Goal: Information Seeking & Learning: Learn about a topic

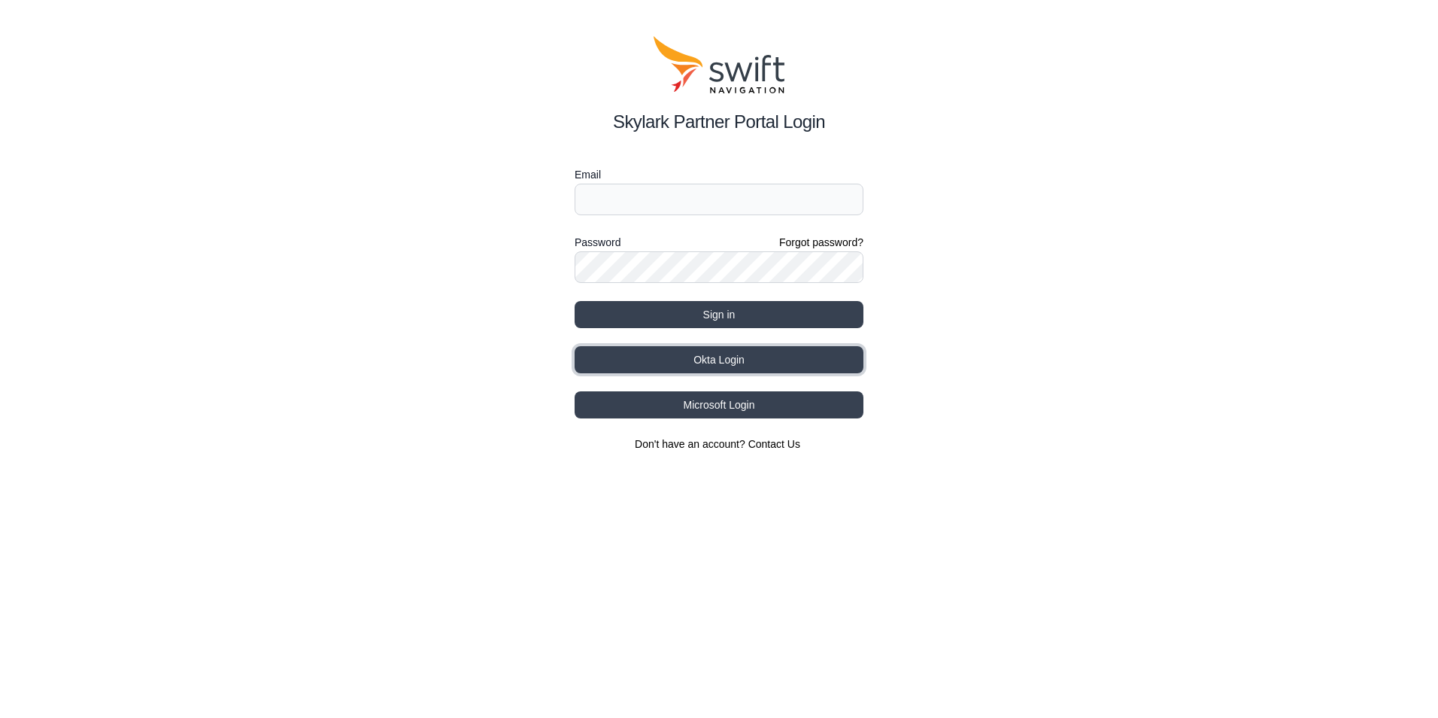
click at [741, 360] on button "Okta Login" at bounding box center [719, 359] width 289 height 27
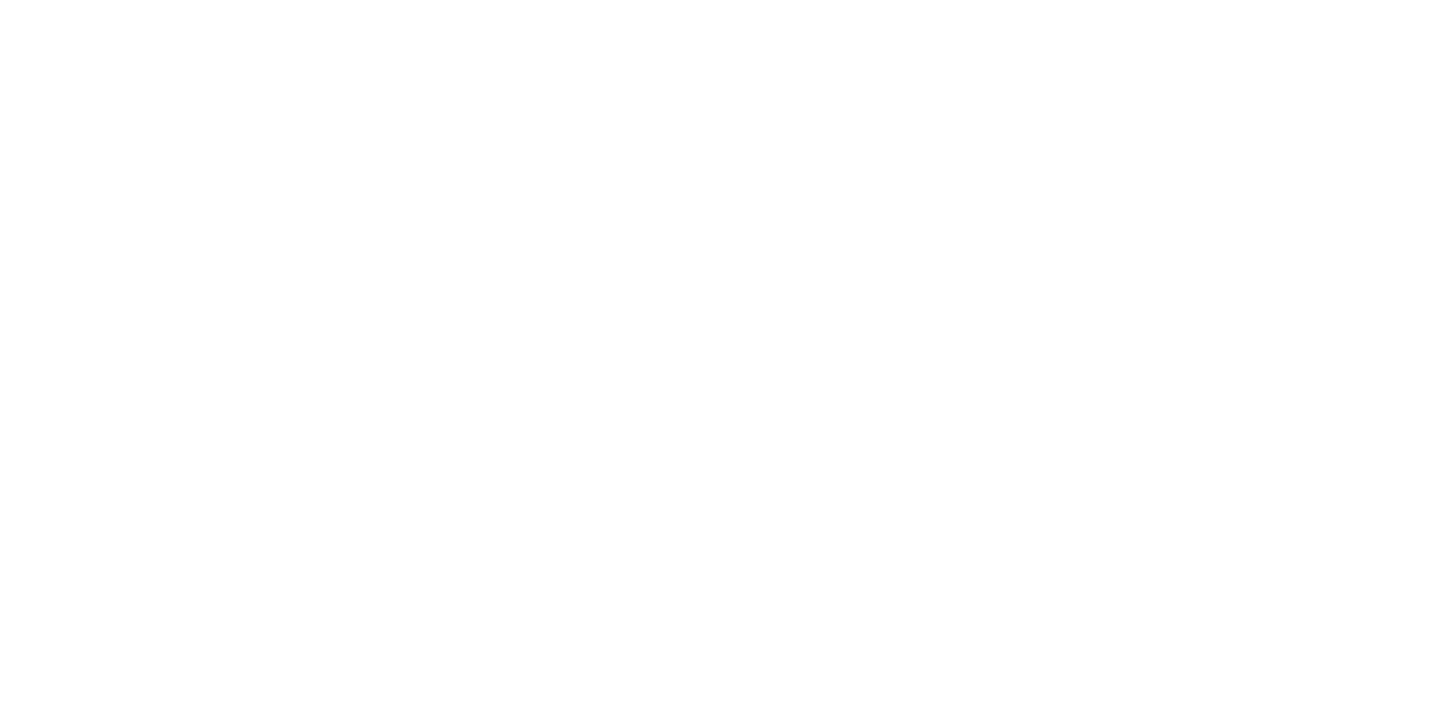
select select
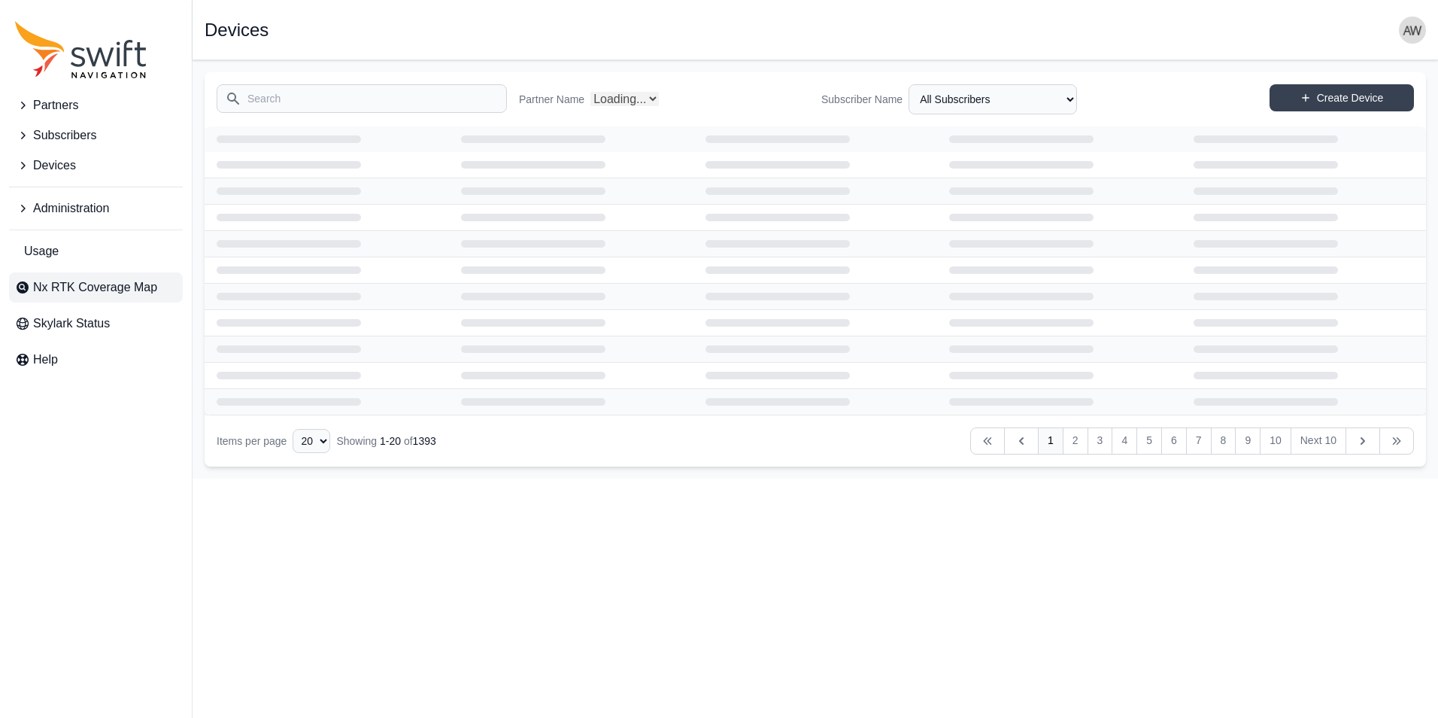
click at [51, 281] on span "Nx RTK Coverage Map" at bounding box center [95, 287] width 124 height 18
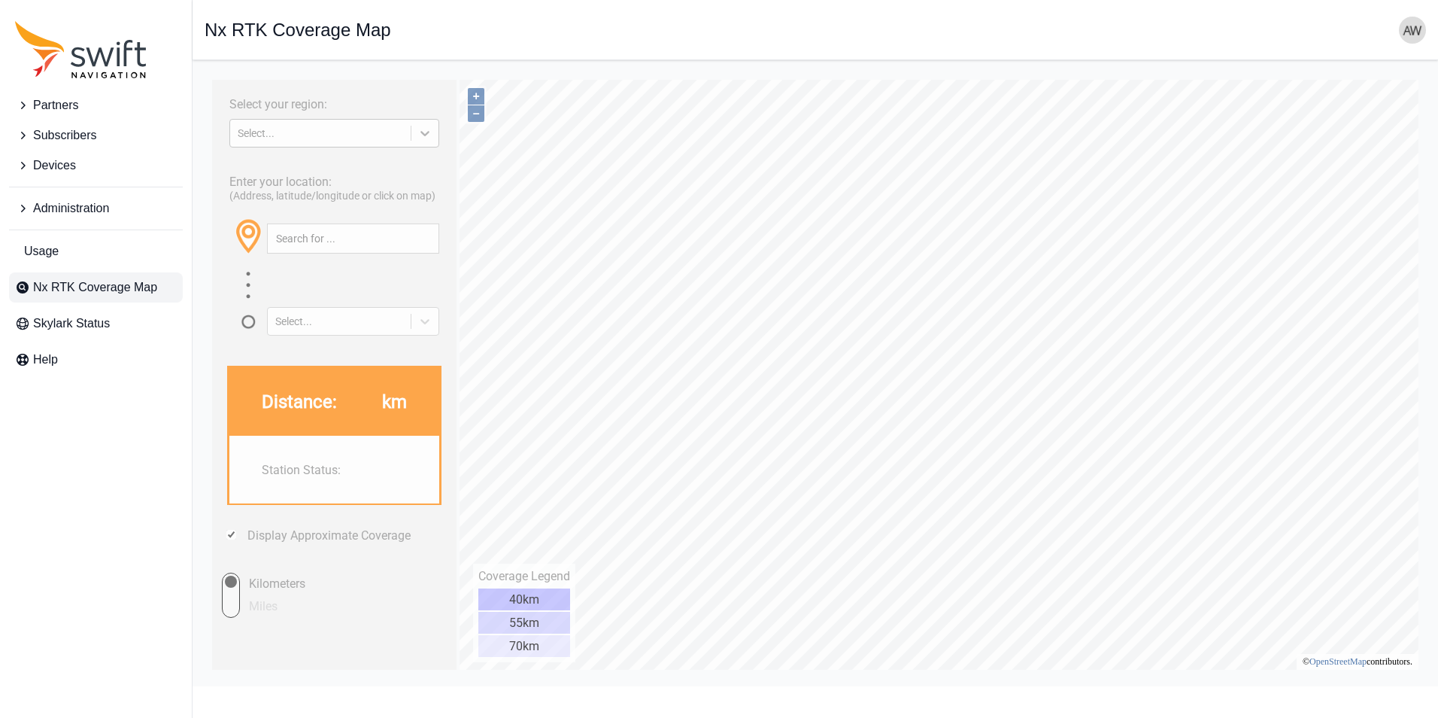
click at [422, 132] on icon at bounding box center [424, 133] width 9 height 5
click at [302, 195] on div "[GEOGRAPHIC_DATA]" at bounding box center [334, 193] width 210 height 24
type input "32.545°, 35.178°"
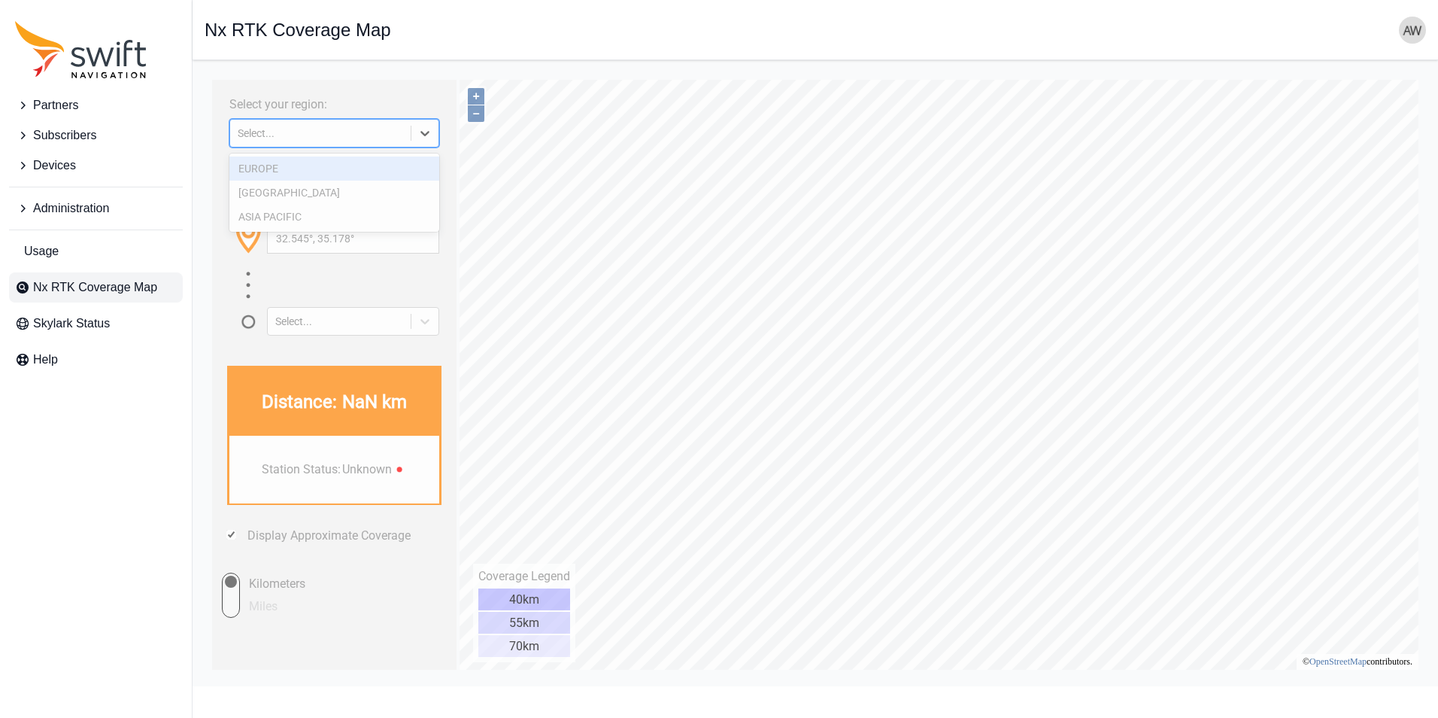
click at [421, 133] on icon at bounding box center [424, 133] width 15 height 15
click at [339, 174] on div "EUROPE" at bounding box center [334, 168] width 210 height 24
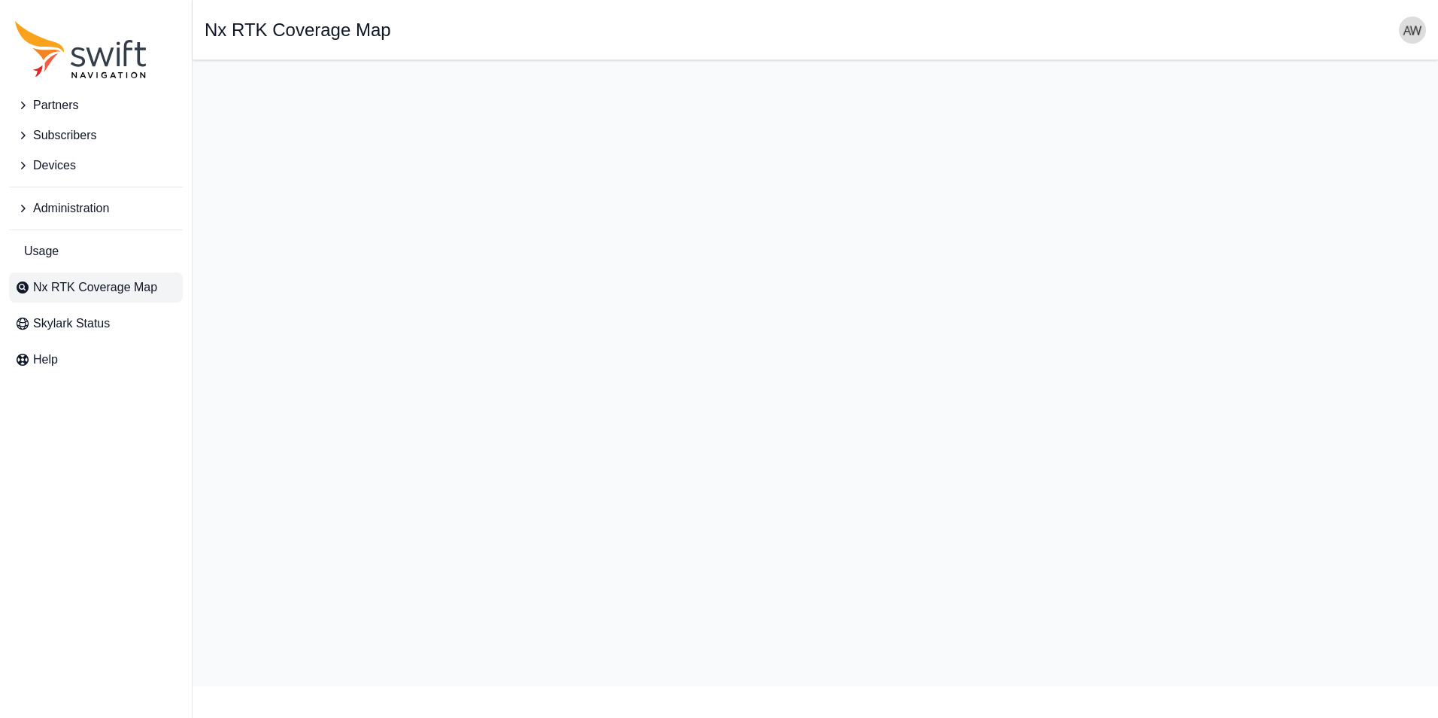
click at [326, 27] on h1 "Nx RTK Coverage Map" at bounding box center [298, 30] width 187 height 18
click at [401, 29] on div "Open sidebar Nx RTK Coverage Map" at bounding box center [816, 30] width 1222 height 27
click at [390, 29] on h1 "Nx RTK Coverage Map" at bounding box center [298, 30] width 187 height 18
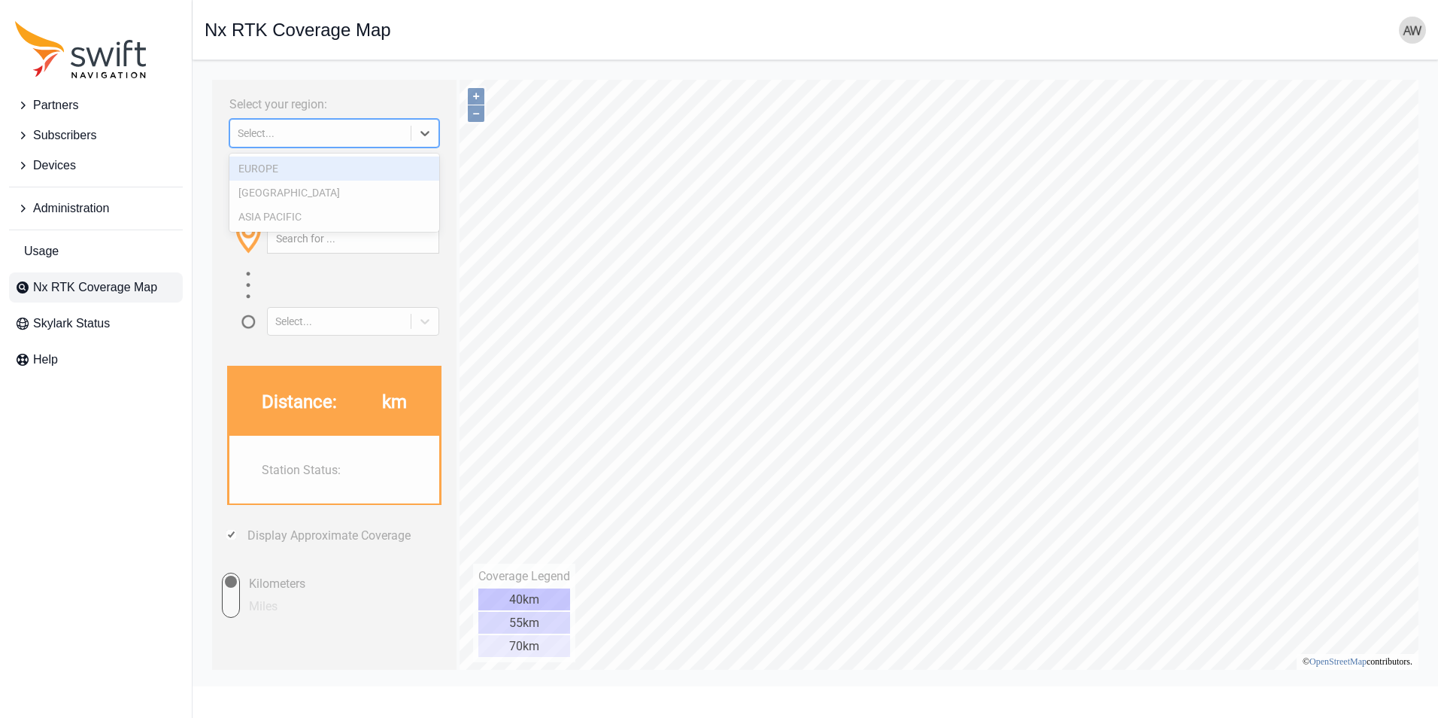
click at [426, 137] on icon at bounding box center [424, 133] width 15 height 15
click at [362, 169] on div "EUROPE" at bounding box center [334, 168] width 210 height 24
